Goal: Transaction & Acquisition: Purchase product/service

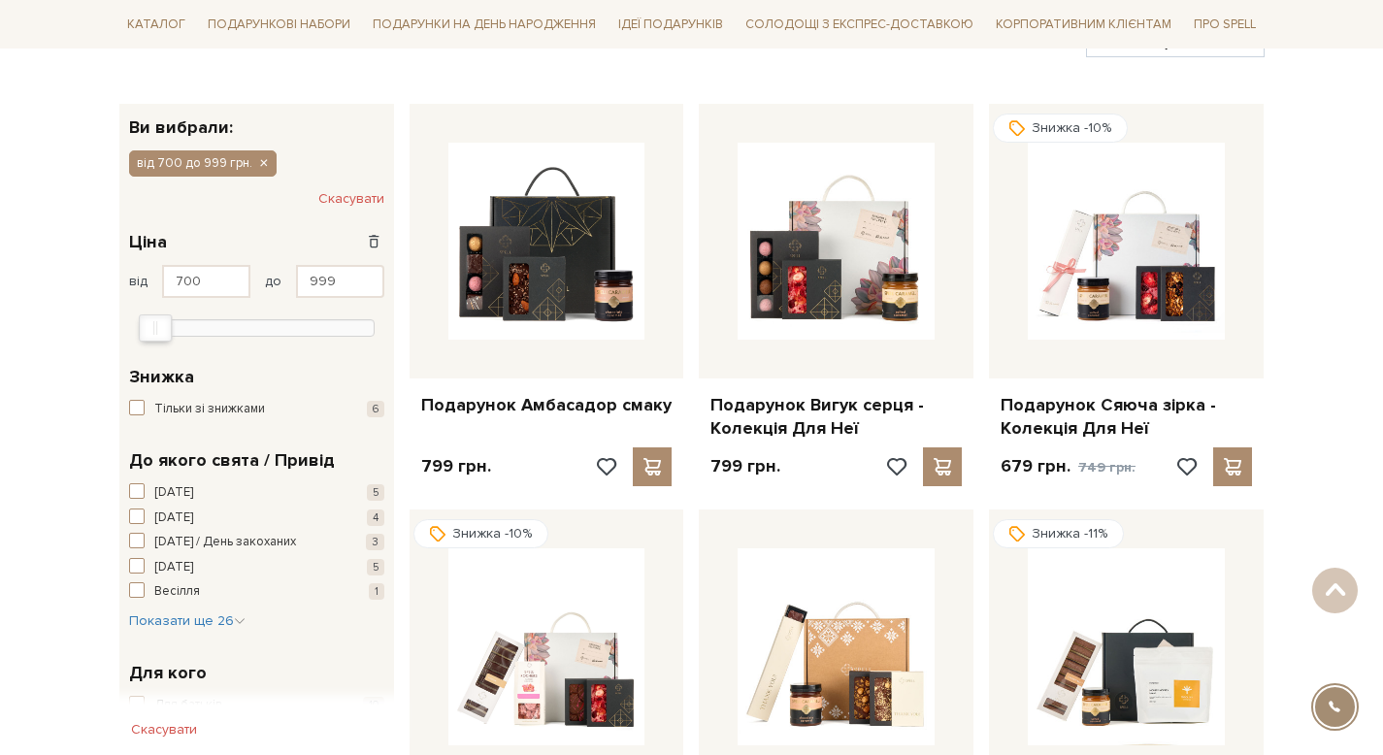
scroll to position [275, 0]
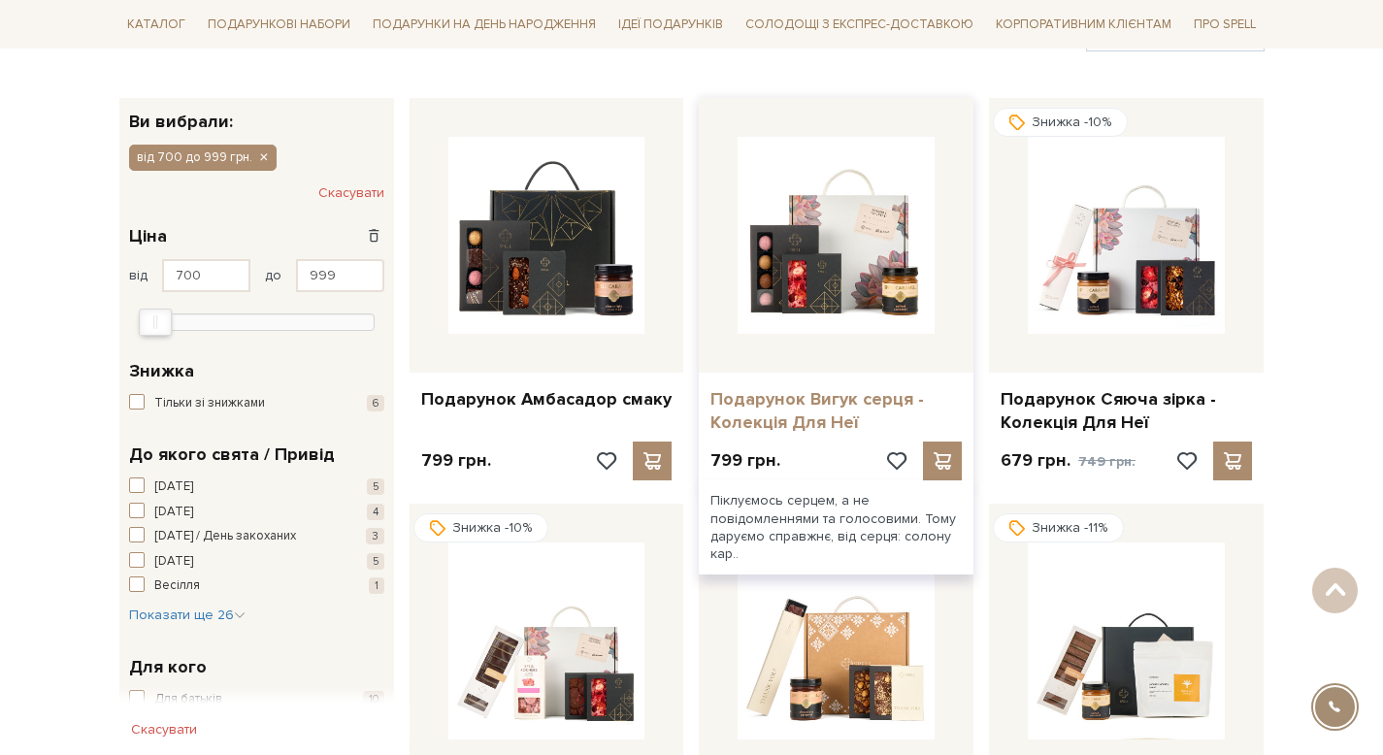
click at [758, 412] on link "Подарунок Вигук серця - Колекція Для Неї" at bounding box center [835, 411] width 251 height 46
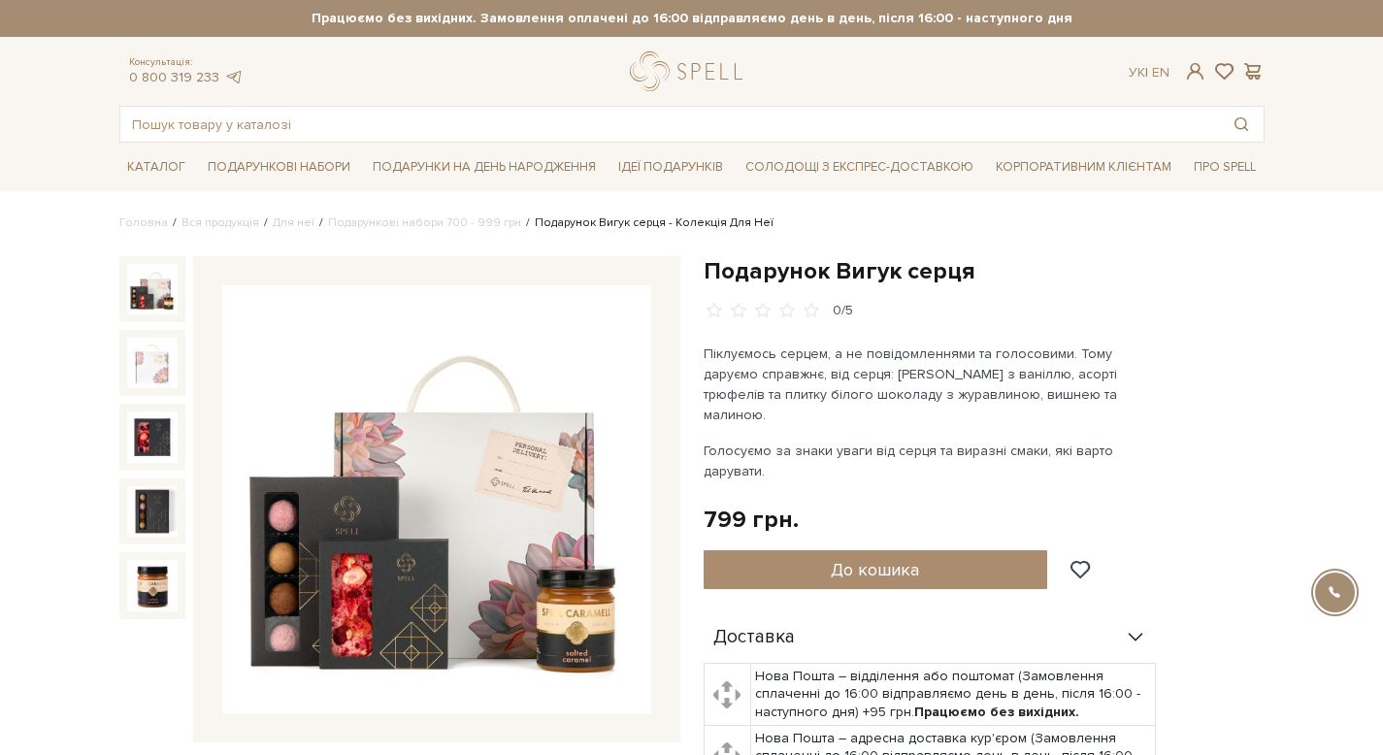
click at [555, 464] on img at bounding box center [436, 499] width 429 height 429
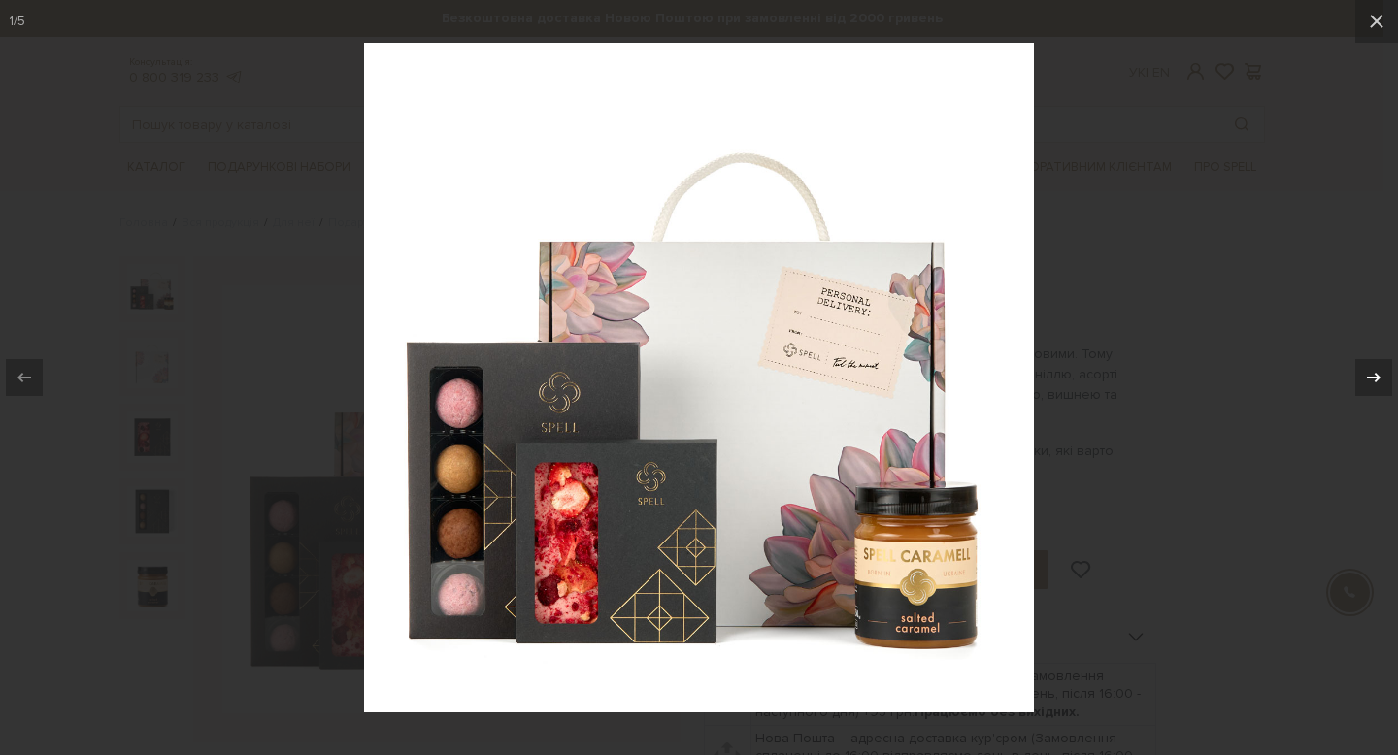
click at [1377, 384] on icon at bounding box center [1373, 377] width 23 height 23
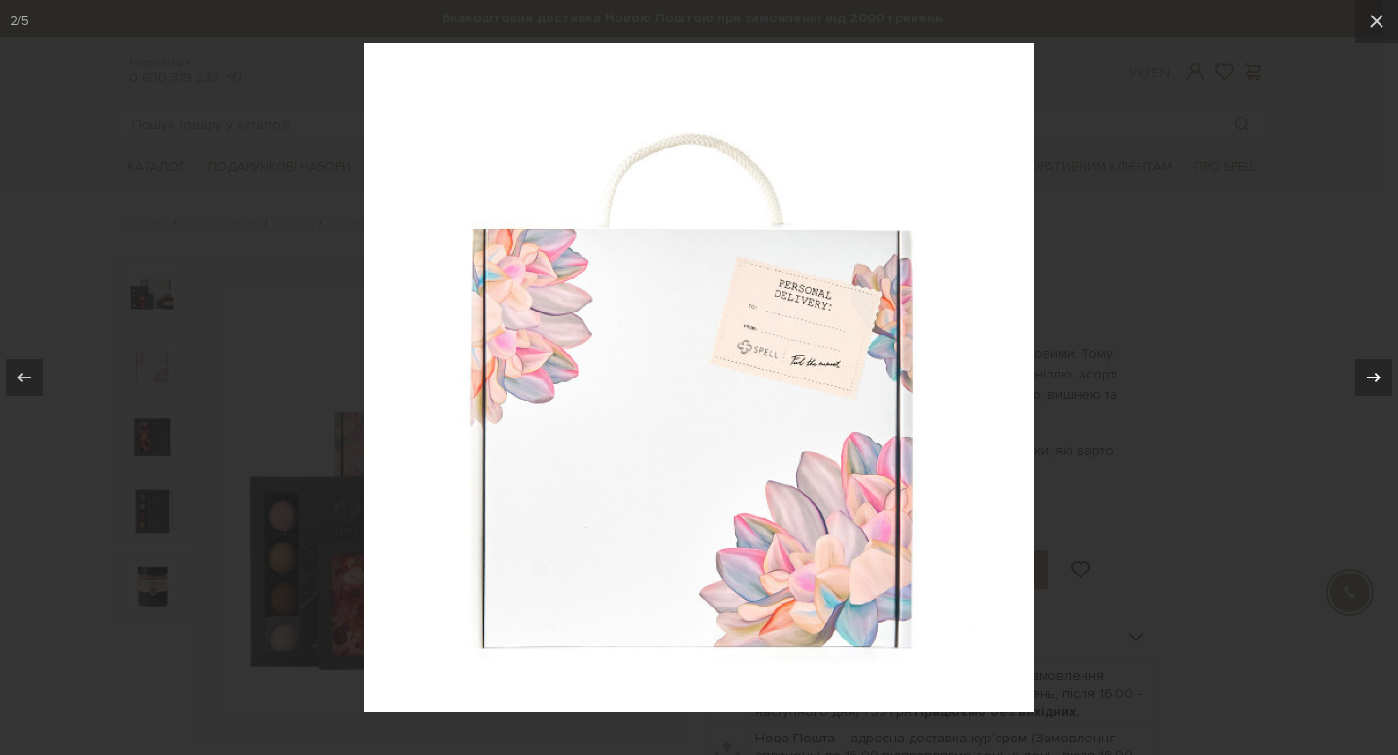
click at [1377, 383] on icon at bounding box center [1373, 377] width 23 height 23
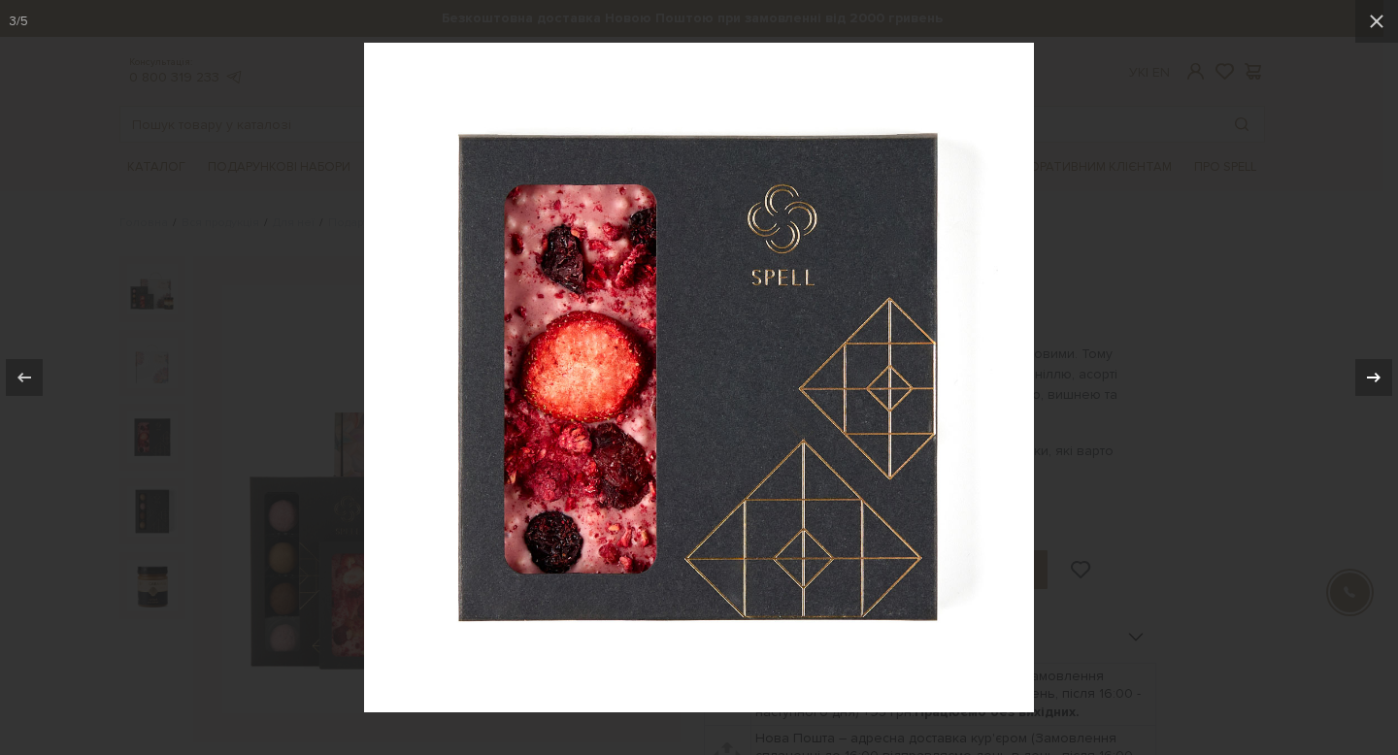
click at [1377, 383] on icon at bounding box center [1373, 377] width 23 height 23
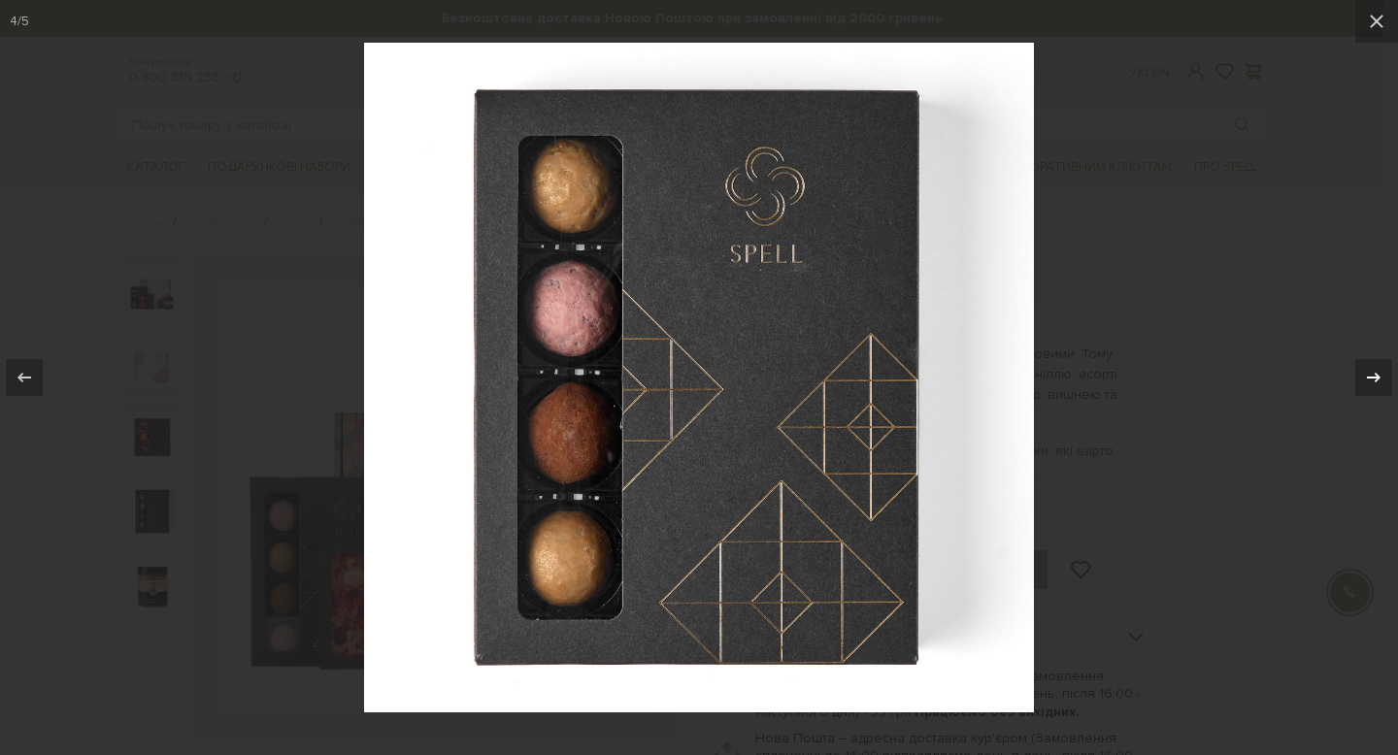
click at [1377, 383] on icon at bounding box center [1373, 377] width 23 height 23
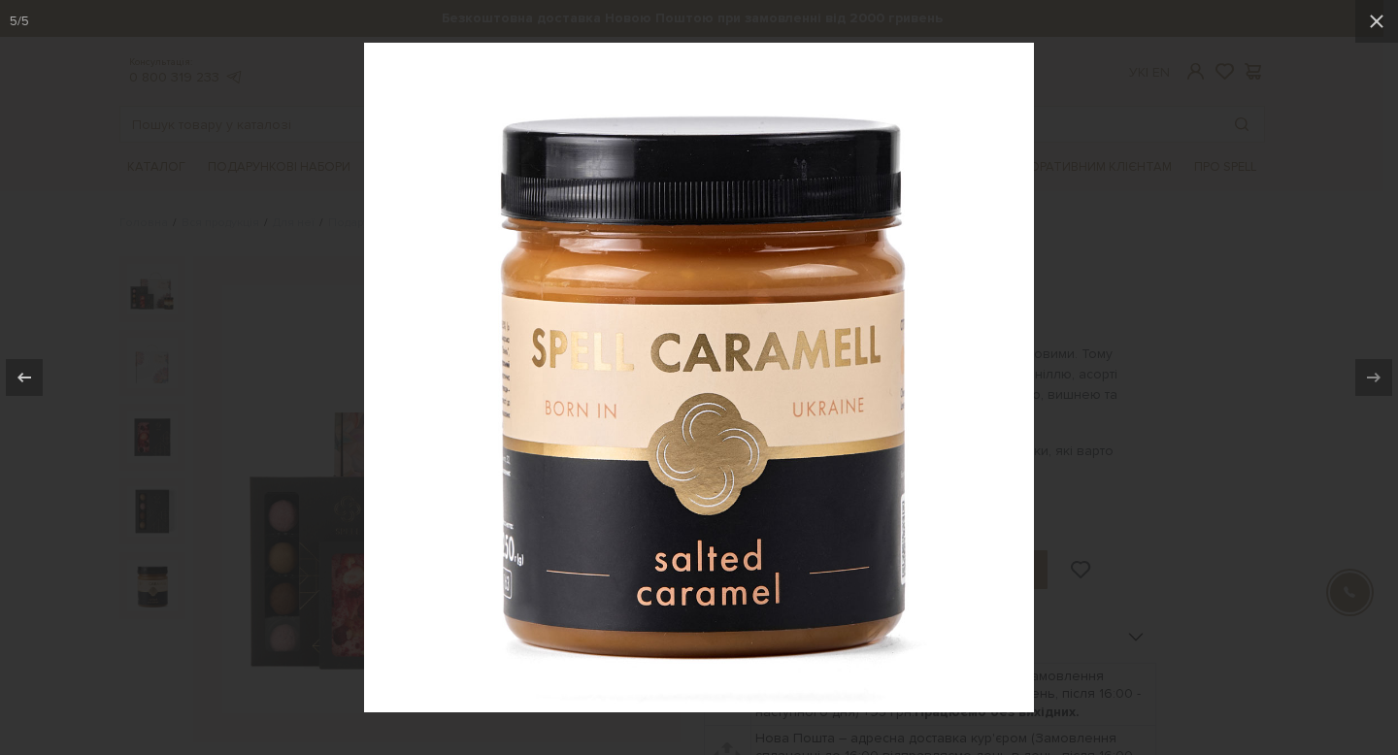
click at [1277, 395] on div at bounding box center [699, 377] width 1398 height 755
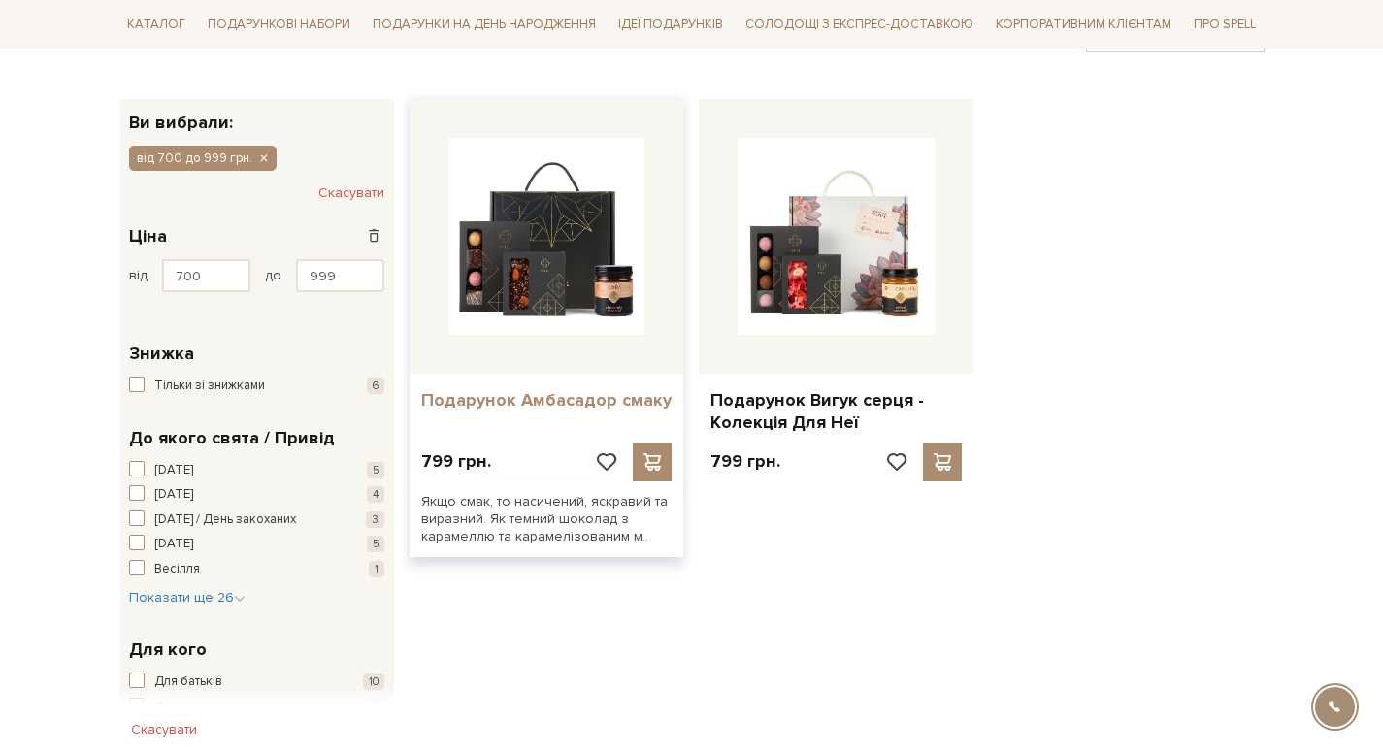
click at [543, 399] on link "Подарунок Амбасадор смаку" at bounding box center [546, 400] width 251 height 22
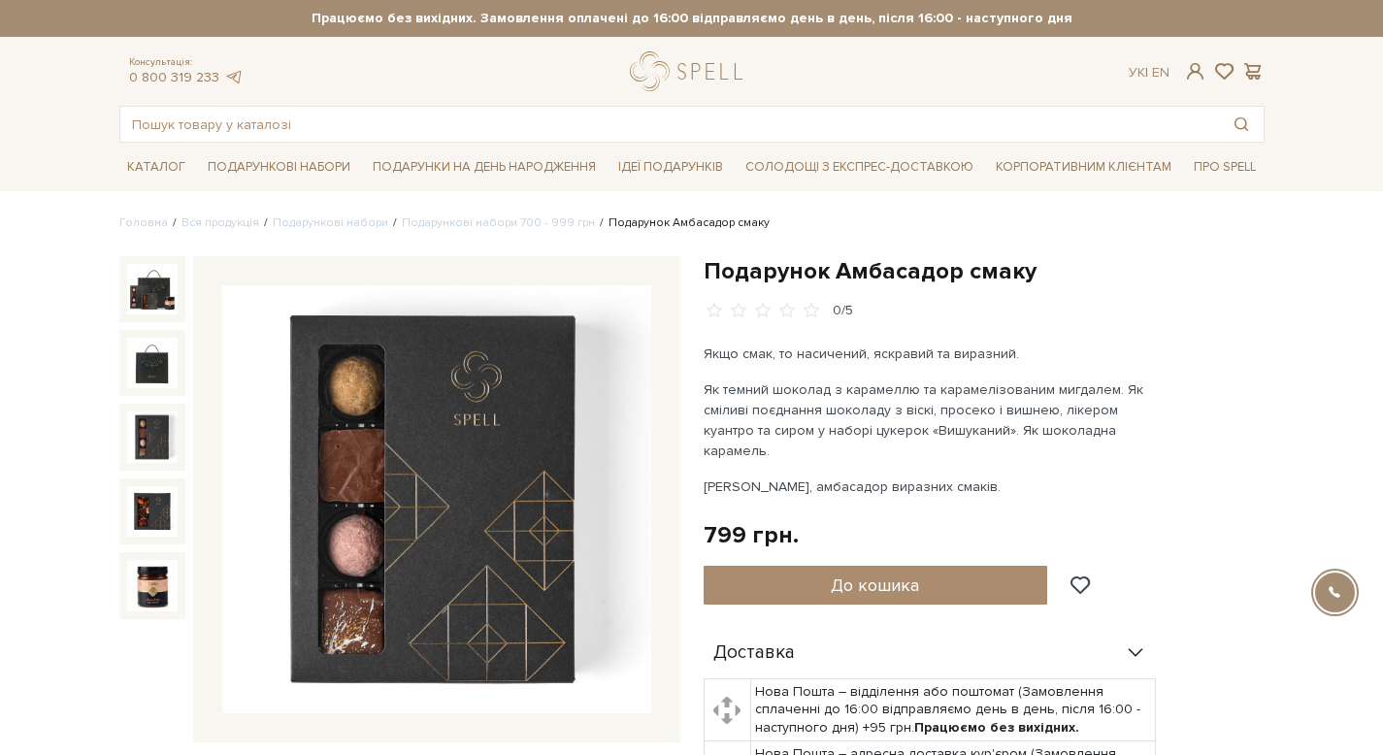
click at [147, 448] on img at bounding box center [152, 437] width 50 height 50
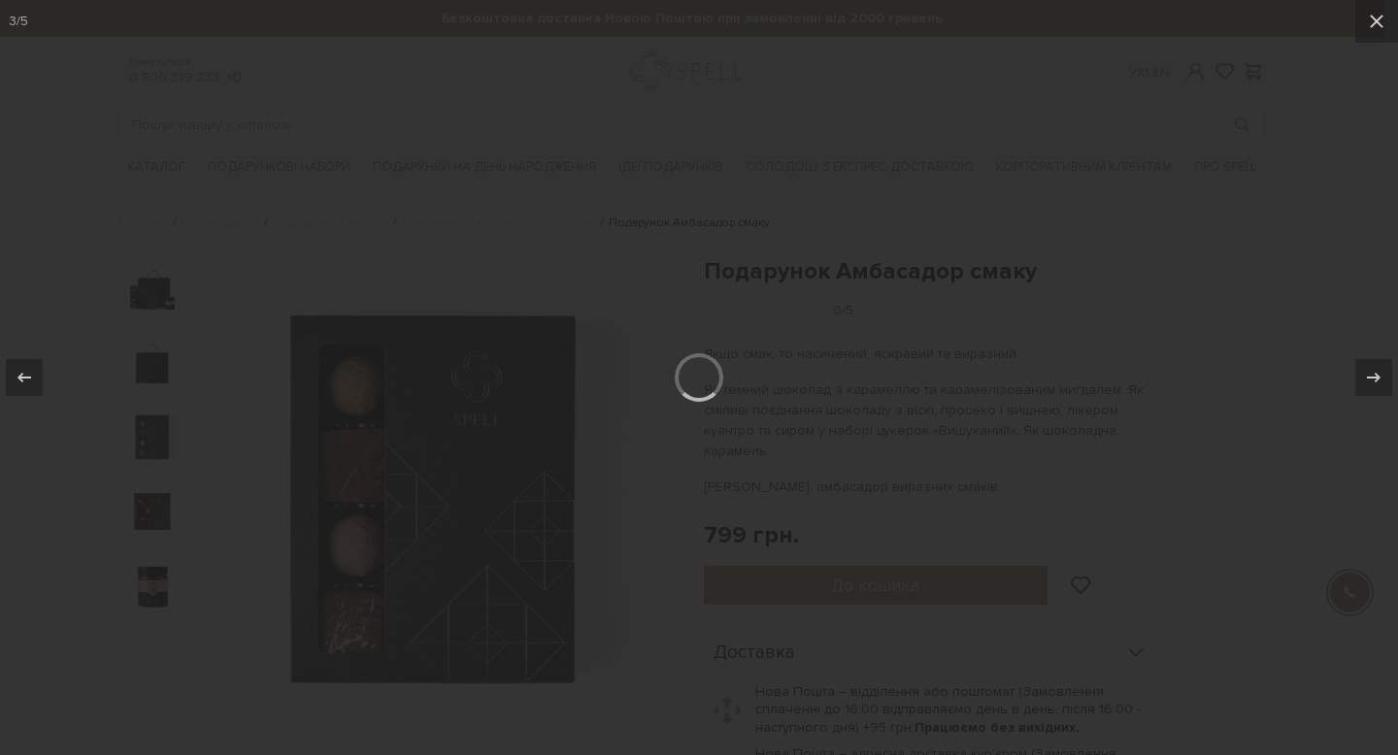
click at [148, 508] on div at bounding box center [699, 377] width 1398 height 755
